Goal: Check status

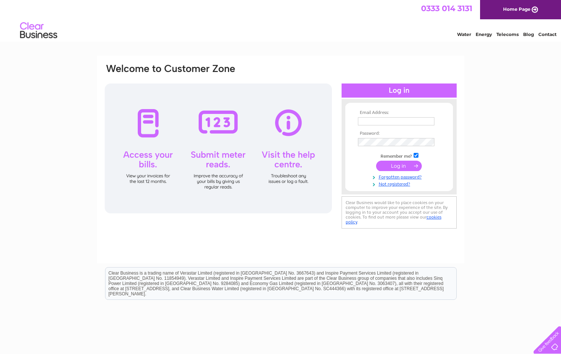
type input "[EMAIL_ADDRESS][DOMAIN_NAME]"
click at [395, 167] on input "submit" at bounding box center [399, 166] width 46 height 10
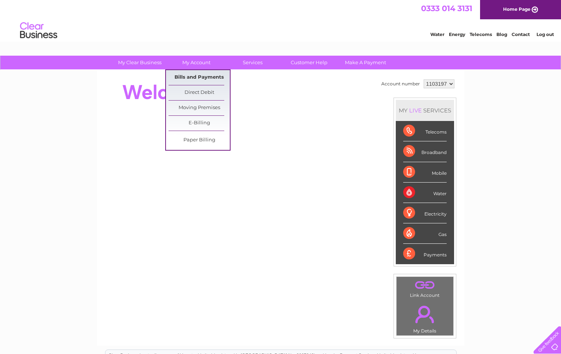
click at [195, 76] on link "Bills and Payments" at bounding box center [198, 77] width 61 height 15
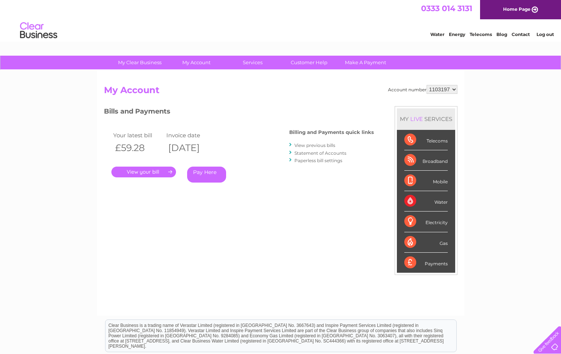
click at [143, 171] on link "." at bounding box center [143, 172] width 65 height 11
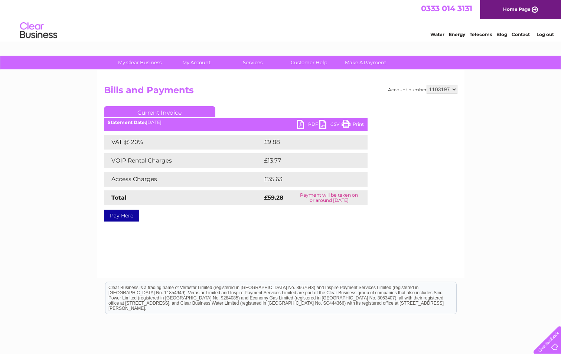
click at [299, 123] on link "PDF" at bounding box center [308, 125] width 22 height 11
